Goal: Participate in discussion: Engage in conversation with other users on a specific topic

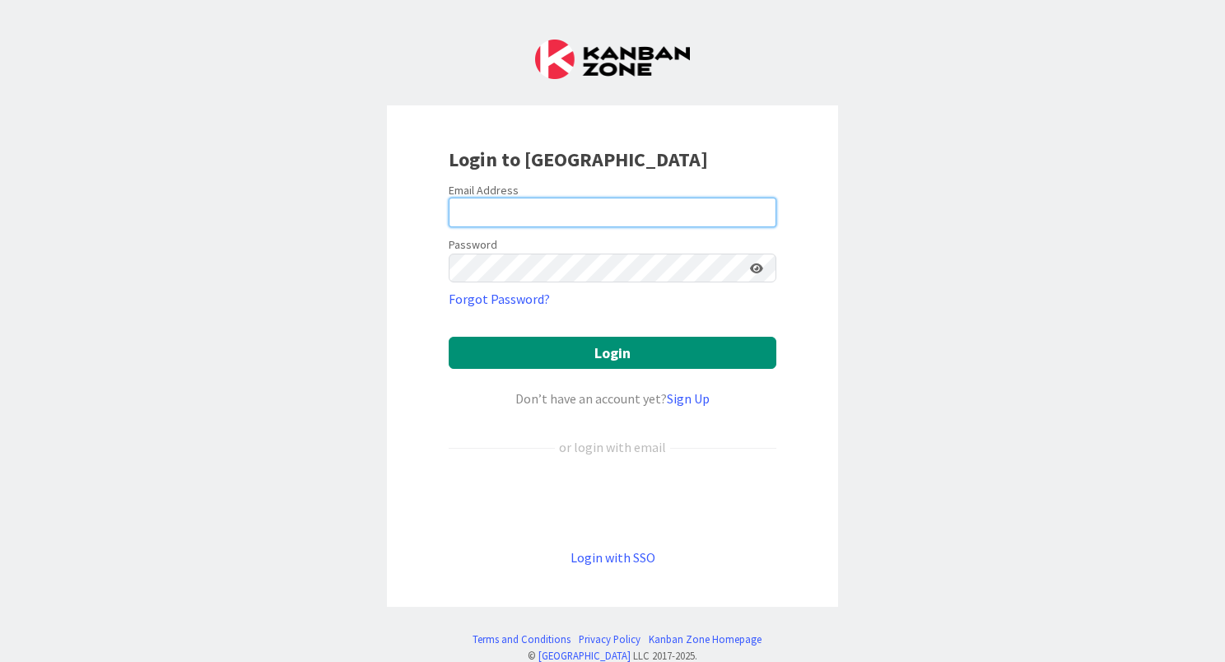
click at [572, 212] on input "email" at bounding box center [613, 213] width 328 height 30
type input "[EMAIL_ADDRESS][DOMAIN_NAME]"
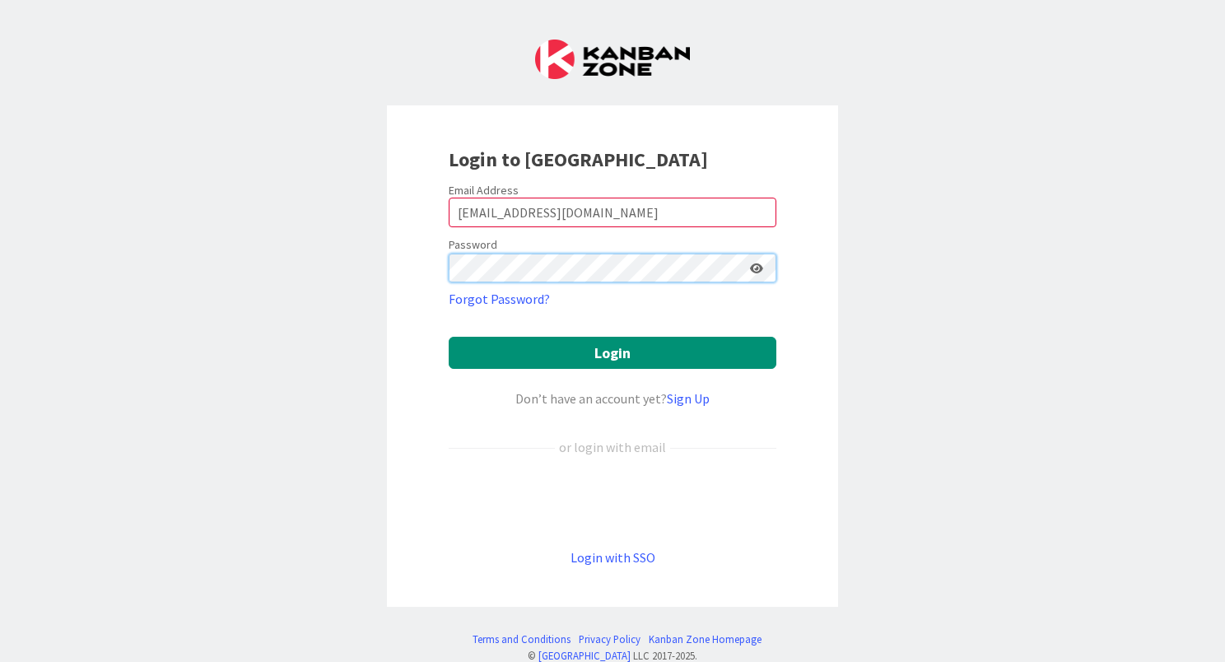
click at [449, 337] on button "Login" at bounding box center [613, 353] width 328 height 32
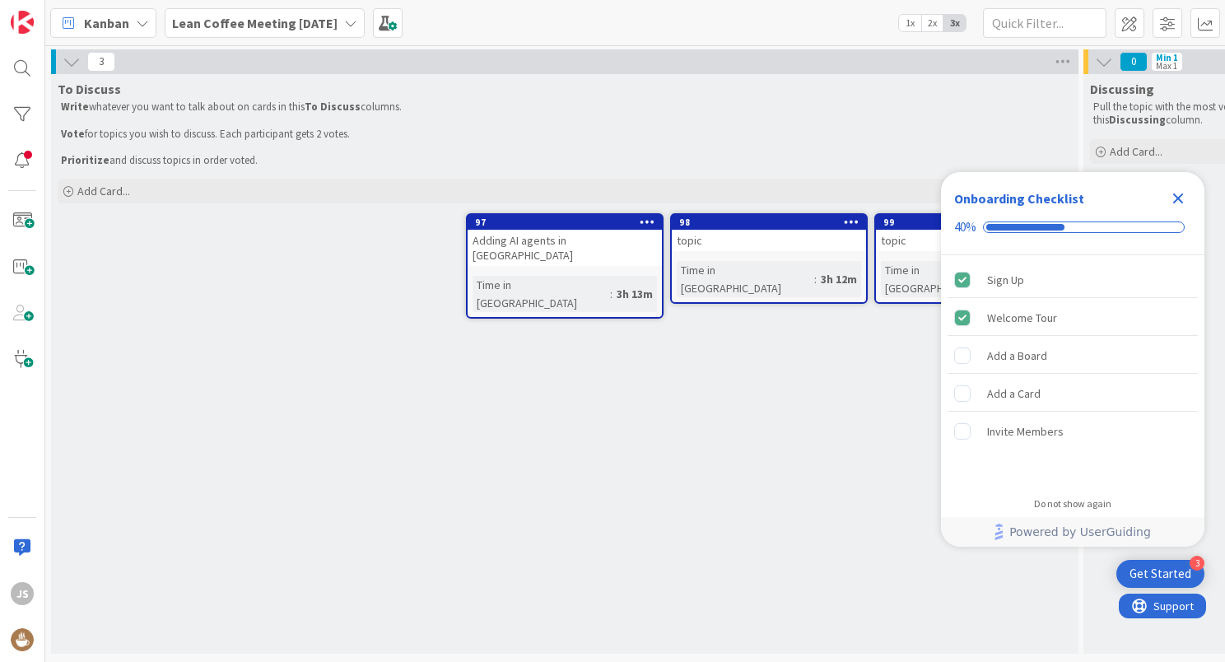
click at [1179, 197] on icon "Close Checklist" at bounding box center [1179, 199] width 11 height 11
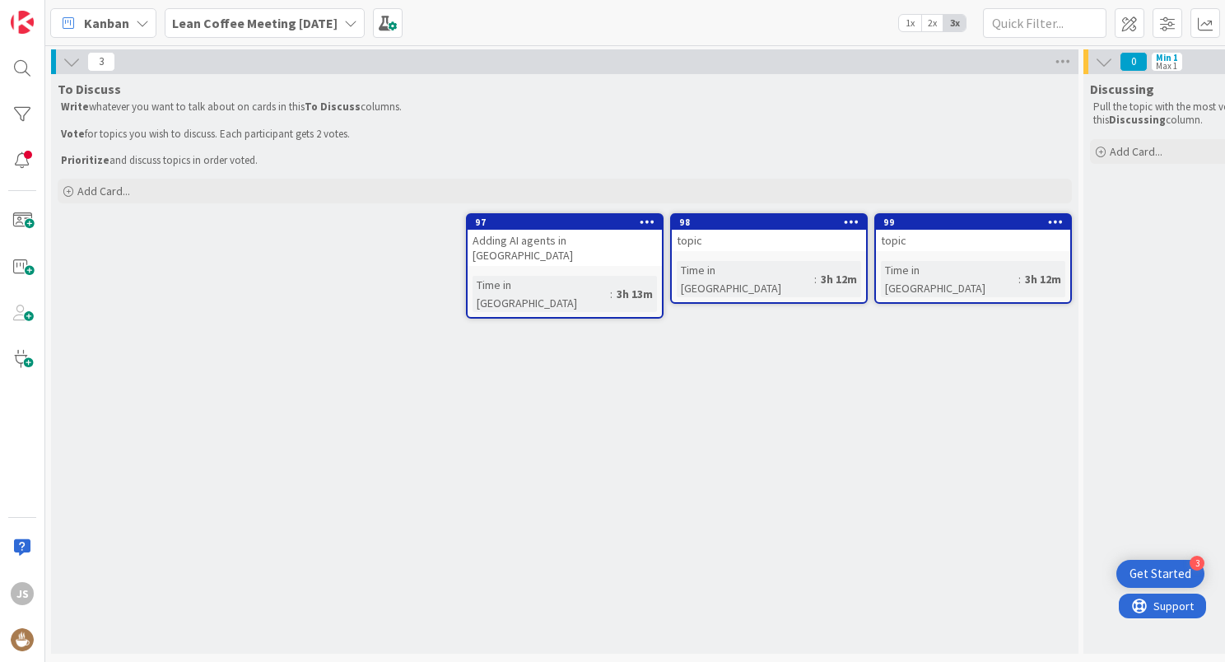
click at [828, 264] on div "Time in Column : 3h 12m" at bounding box center [769, 279] width 184 height 36
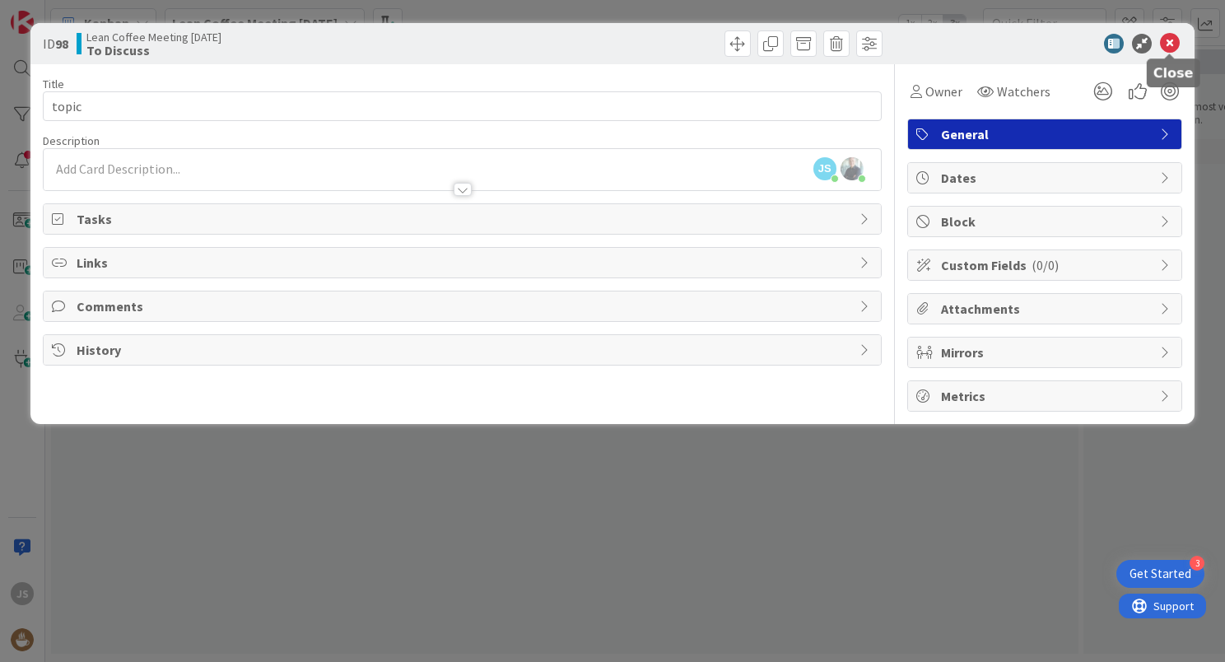
click at [1164, 43] on icon at bounding box center [1170, 44] width 20 height 20
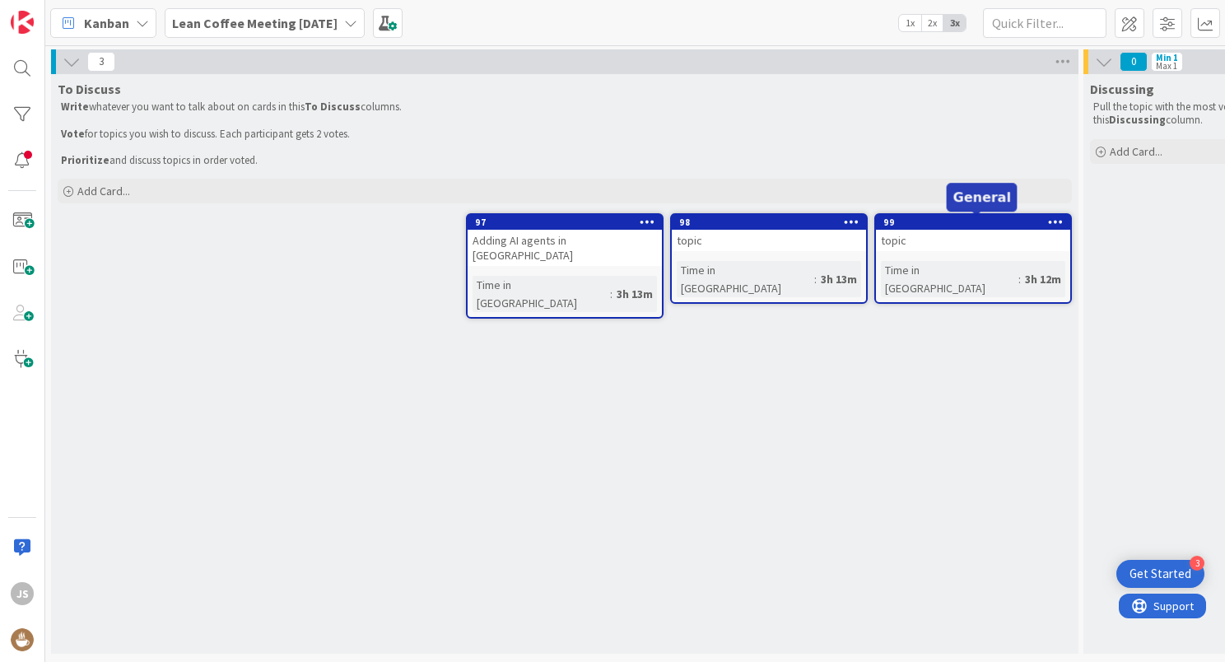
click at [949, 224] on div "99" at bounding box center [977, 223] width 187 height 12
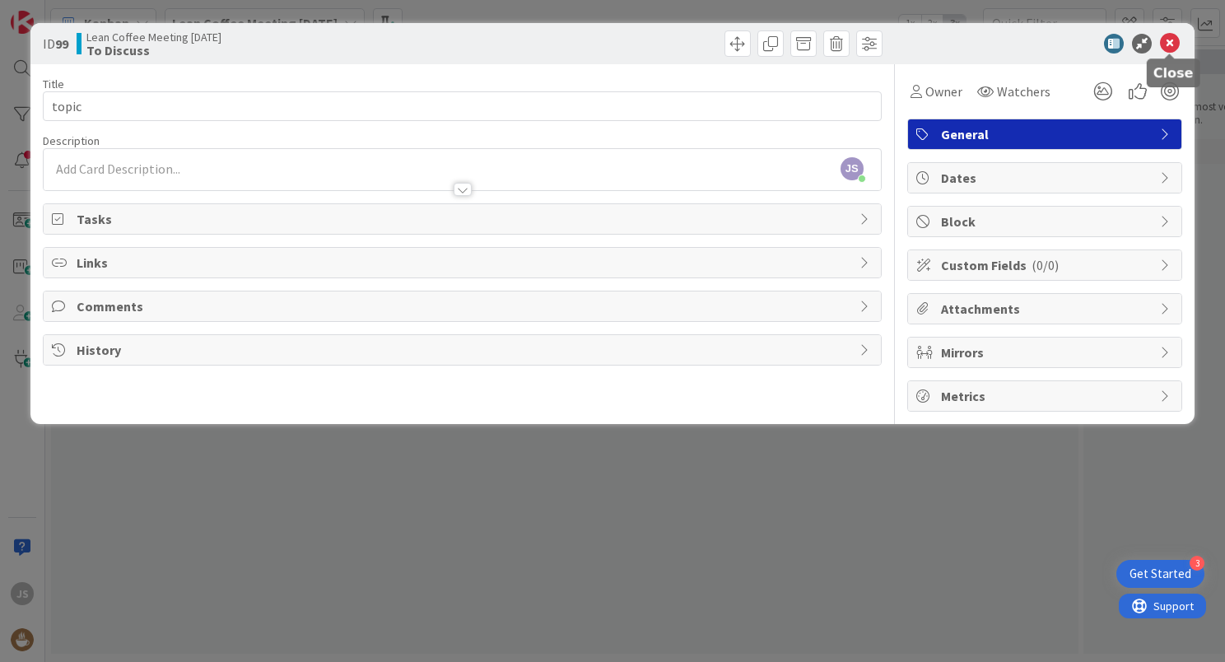
click at [1171, 45] on icon at bounding box center [1170, 44] width 20 height 20
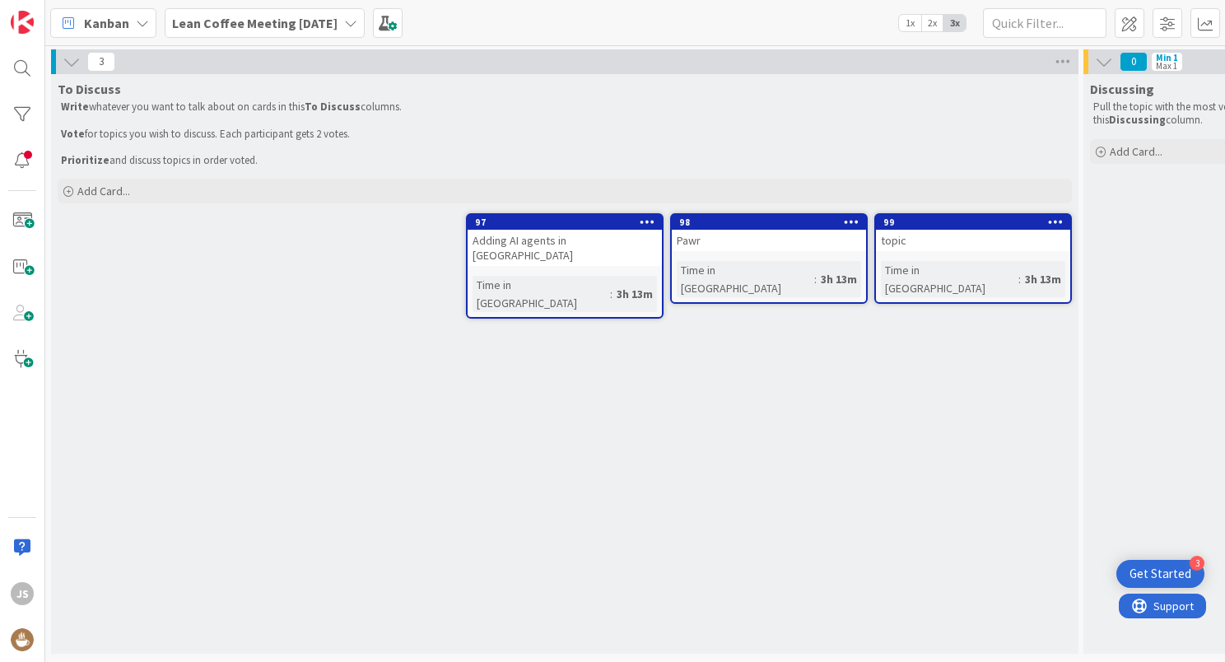
click at [1171, 46] on div "3 To Discuss Write whatever you want to talk about on cards in this To Discuss …" at bounding box center [938, 354] width 1787 height 616
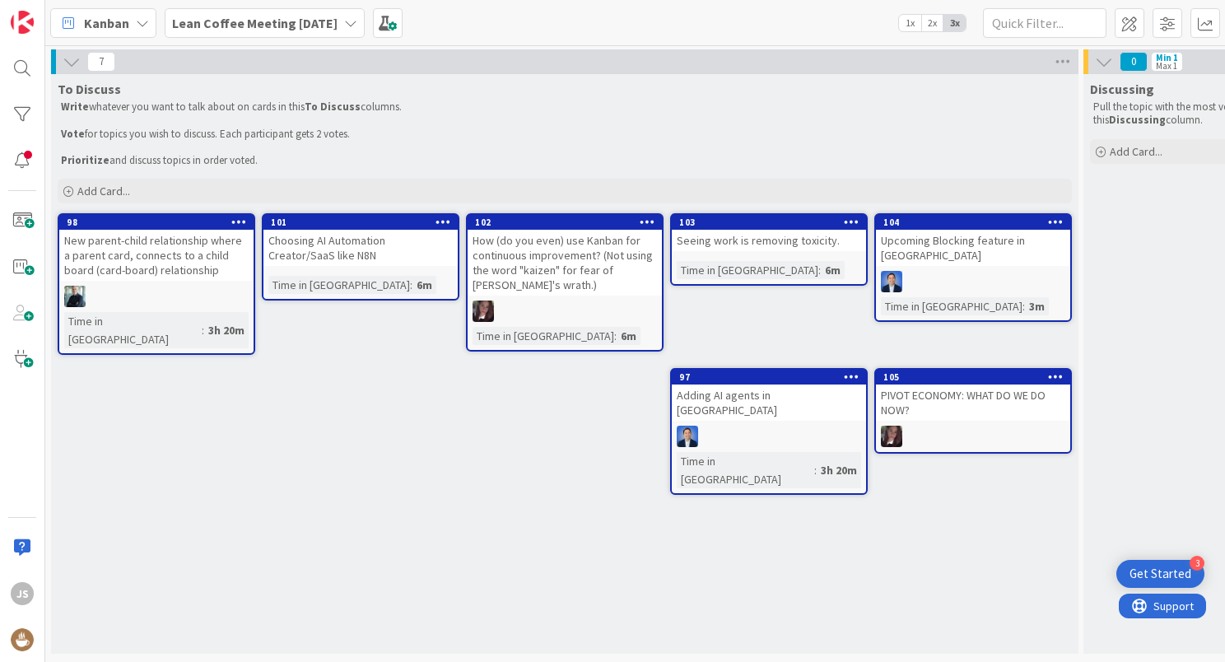
click at [586, 468] on div "To Discuss Write whatever you want to talk about on cards in this To Discuss co…" at bounding box center [565, 364] width 1028 height 580
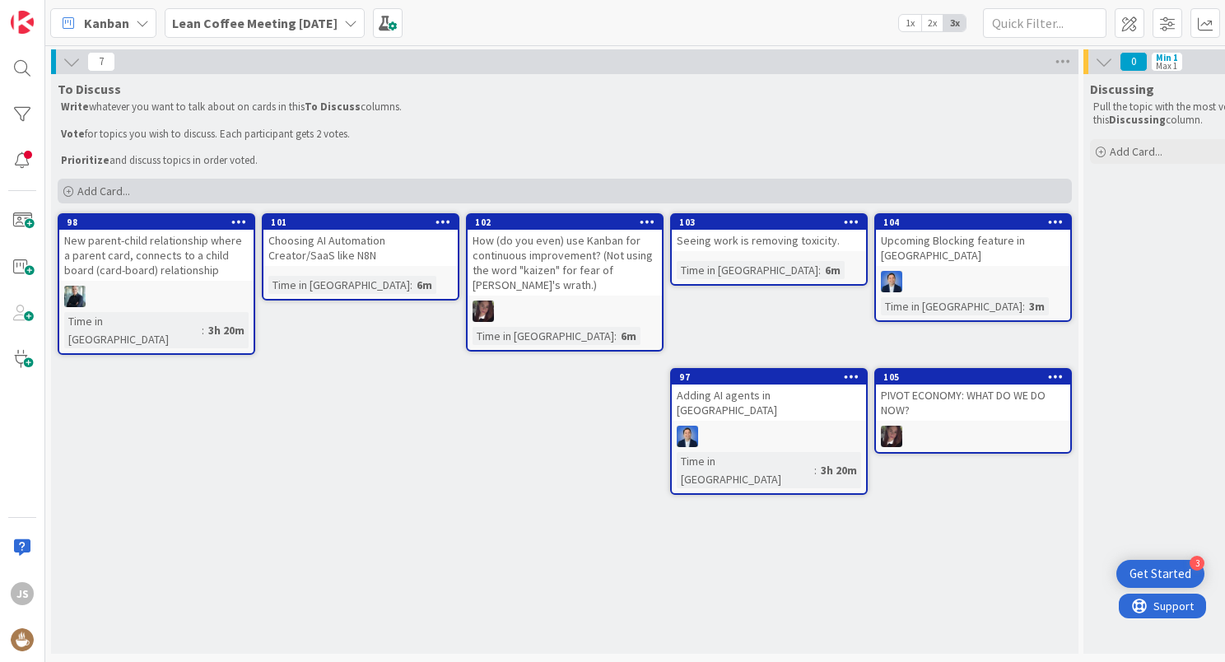
click at [151, 188] on div "Add Card..." at bounding box center [565, 191] width 1015 height 25
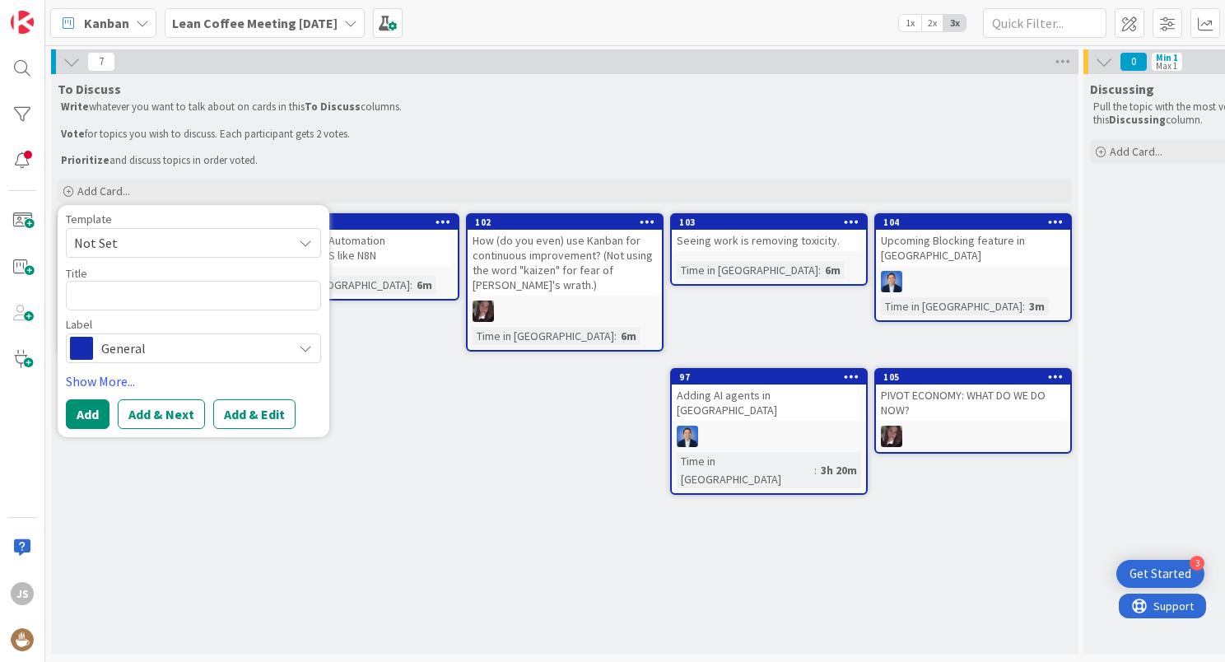
type textarea "x"
type textarea "A"
type textarea "x"
type textarea "Ag"
type textarea "x"
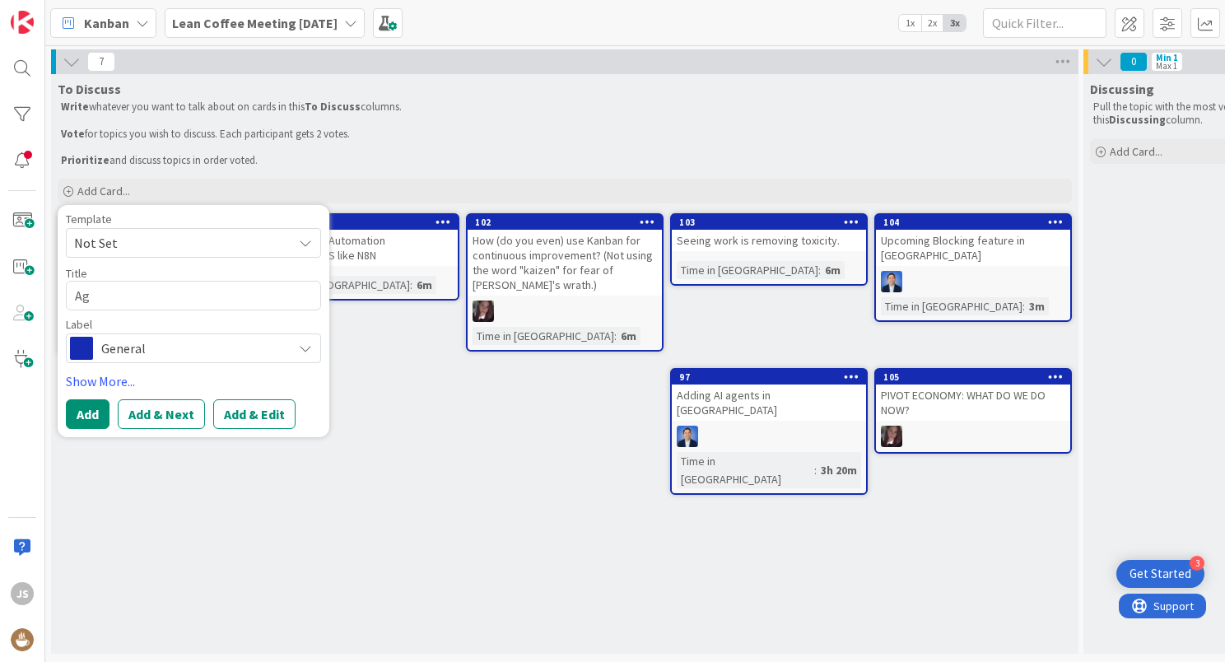
type textarea "Age"
type textarea "x"
type textarea "Agen"
type textarea "x"
type textarea "Agent"
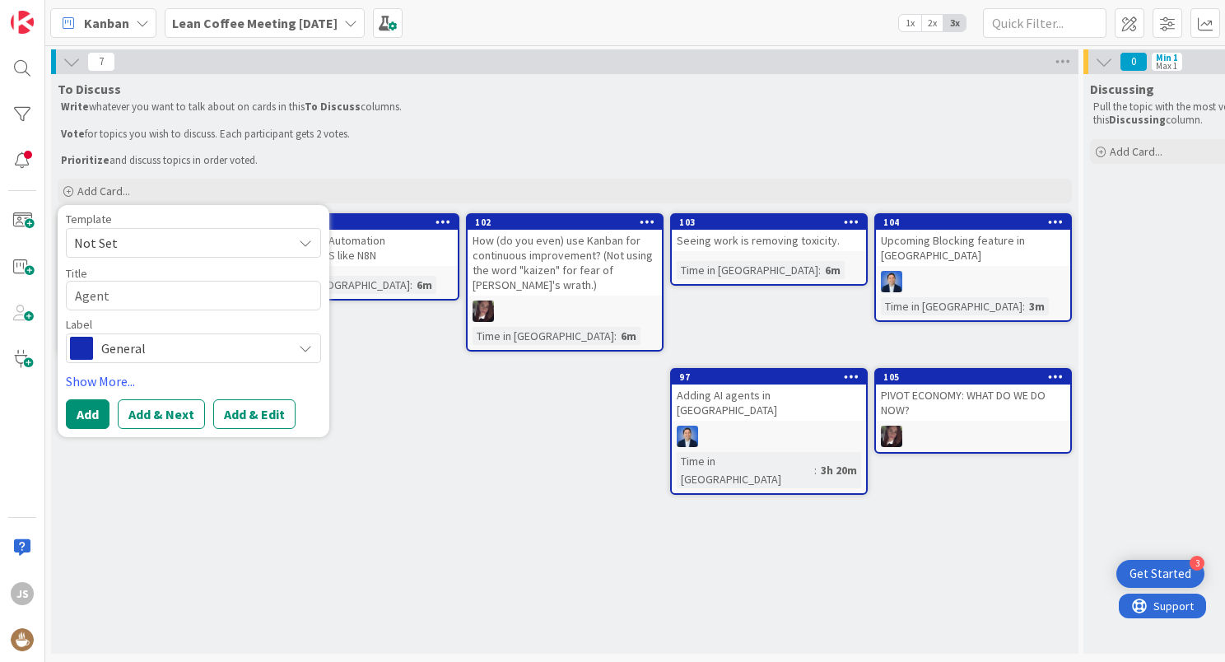
type textarea "x"
type textarea "Agenti"
type textarea "x"
type textarea "Agentic"
type textarea "x"
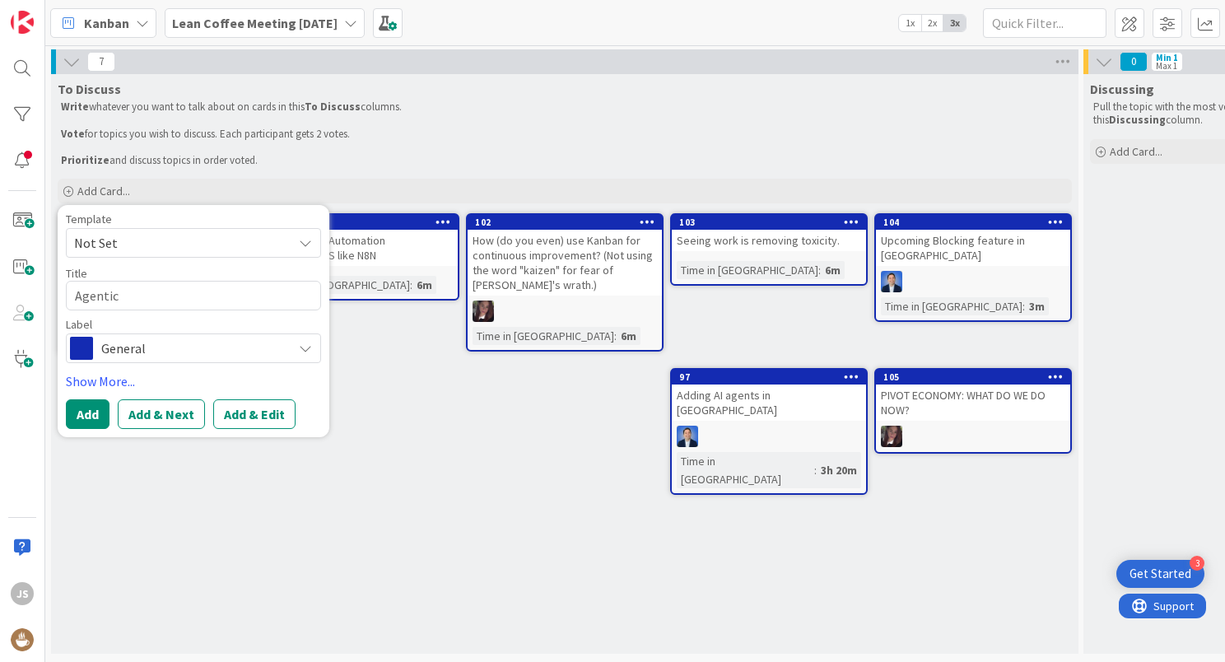
type textarea "Agentic"
type textarea "x"
type textarea "Agentic A"
type textarea "x"
type textarea "Agentic AI"
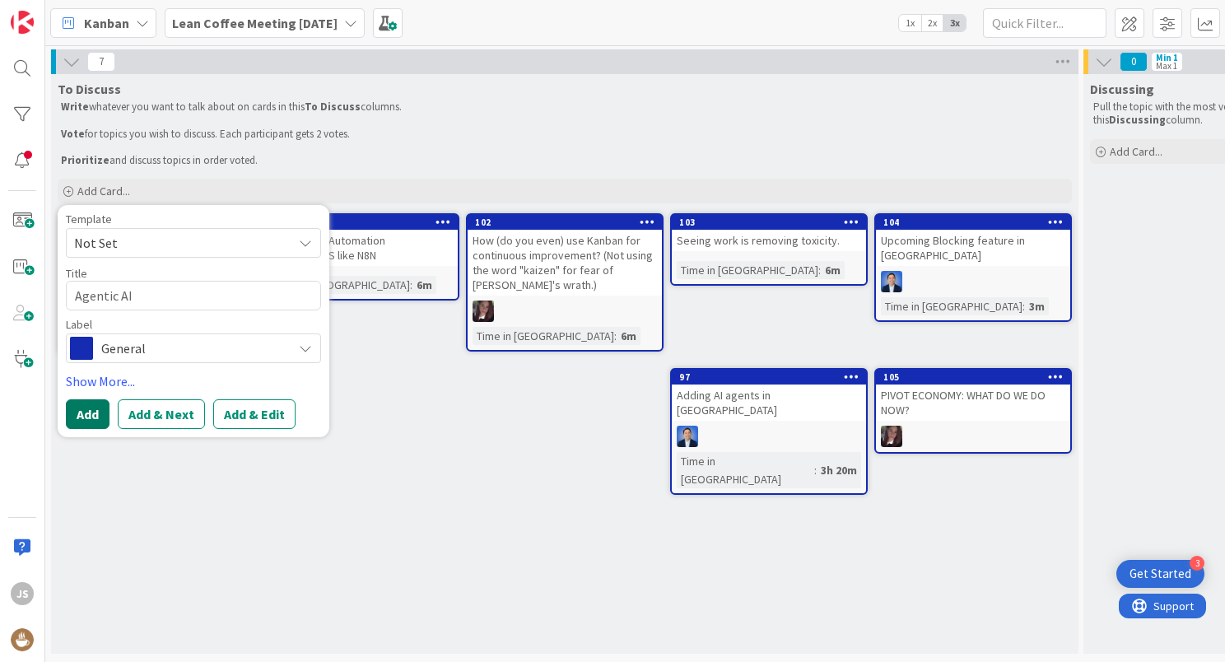
click at [89, 418] on button "Add" at bounding box center [88, 414] width 44 height 30
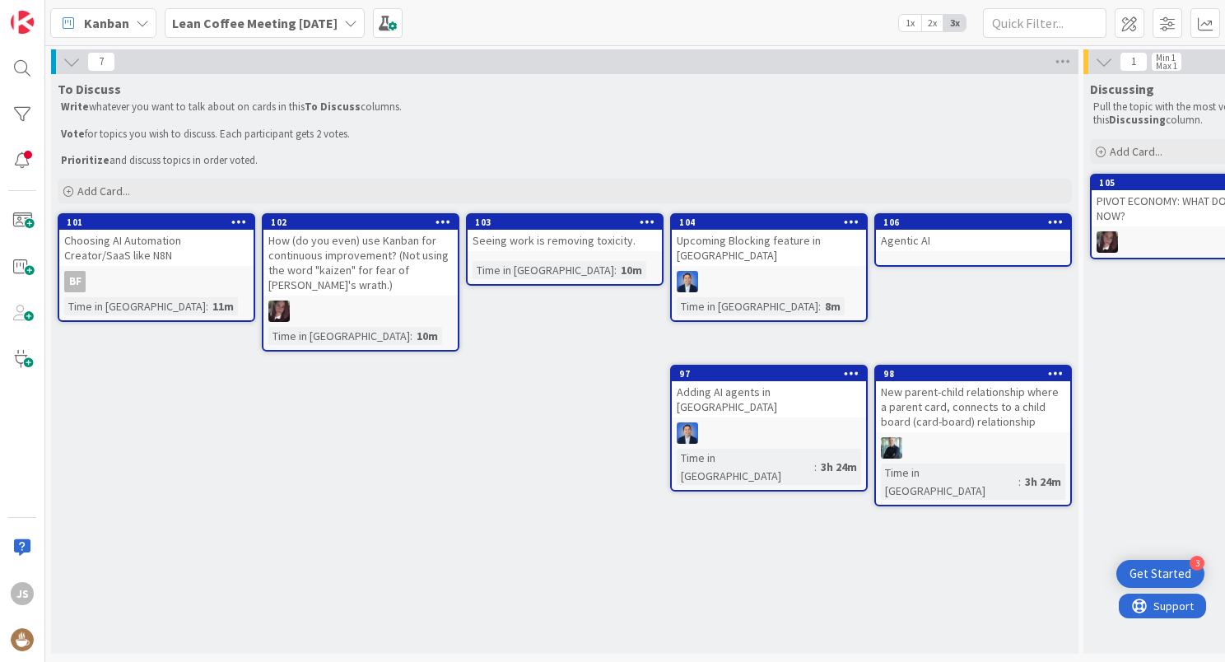
click at [929, 249] on div "Agentic AI" at bounding box center [973, 240] width 194 height 21
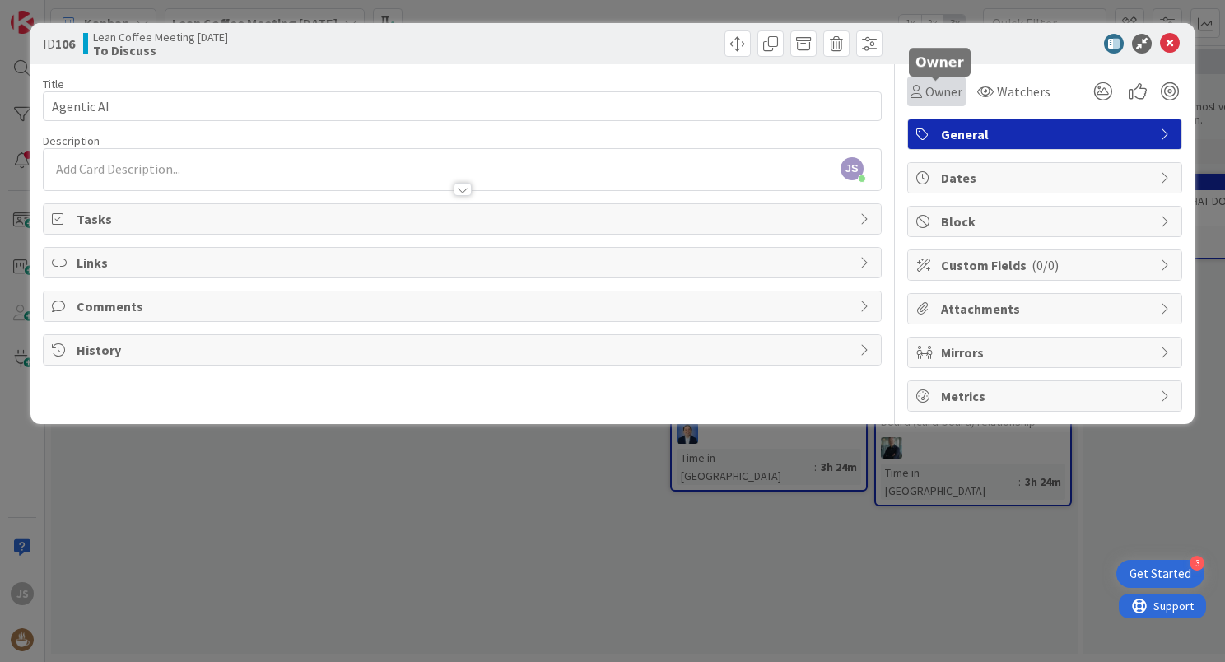
click at [936, 91] on span "Owner" at bounding box center [944, 92] width 37 height 20
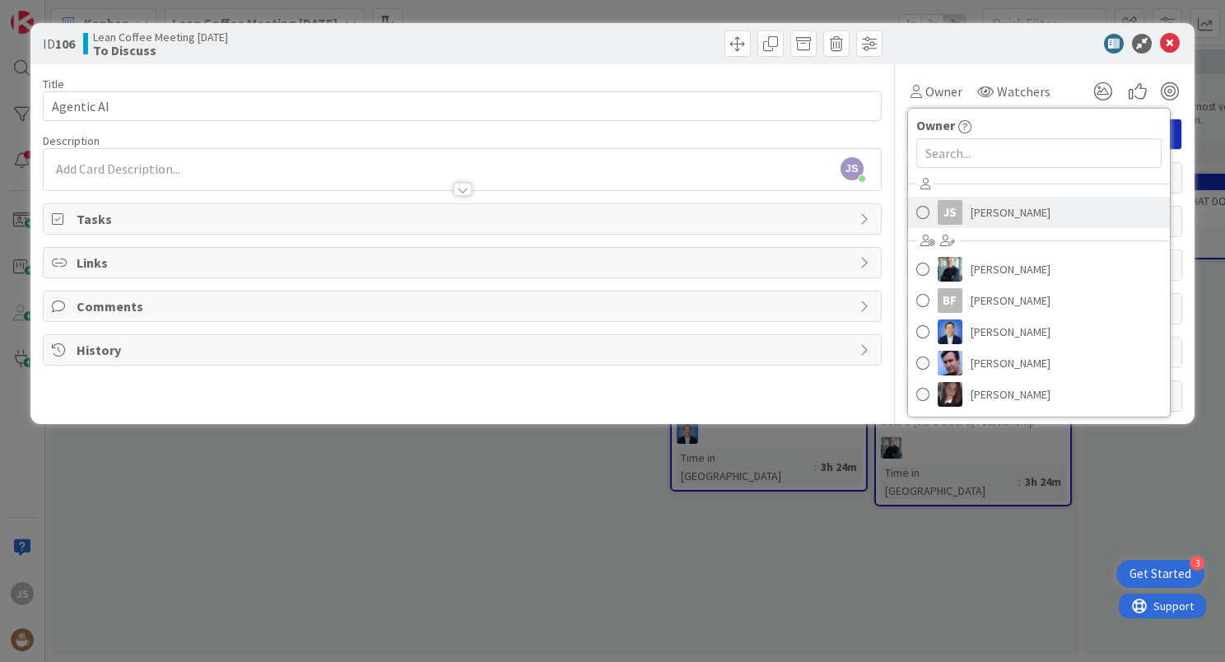
click at [980, 216] on span "[PERSON_NAME]" at bounding box center [1011, 212] width 80 height 25
click at [980, 216] on span "Block" at bounding box center [1046, 222] width 211 height 20
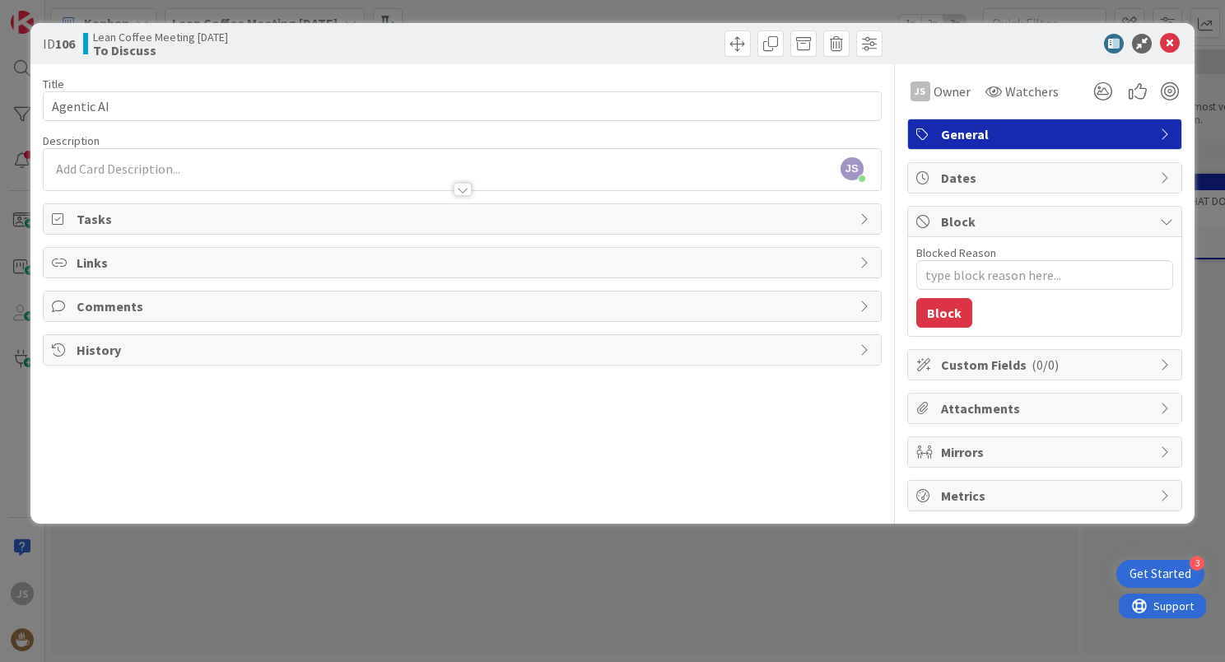
type textarea "x"
click at [1171, 47] on icon at bounding box center [1170, 44] width 20 height 20
